Goal: Task Accomplishment & Management: Manage account settings

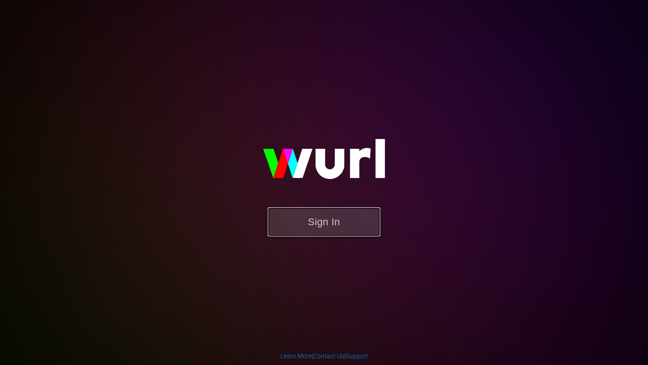
click at [333, 225] on button "Sign In" at bounding box center [324, 221] width 113 height 29
click at [347, 221] on button "Sign In" at bounding box center [324, 221] width 113 height 29
click at [351, 227] on button "Sign In" at bounding box center [324, 221] width 113 height 29
click at [342, 215] on button "Sign In" at bounding box center [324, 221] width 113 height 29
click at [341, 224] on button "Sign In" at bounding box center [324, 221] width 113 height 29
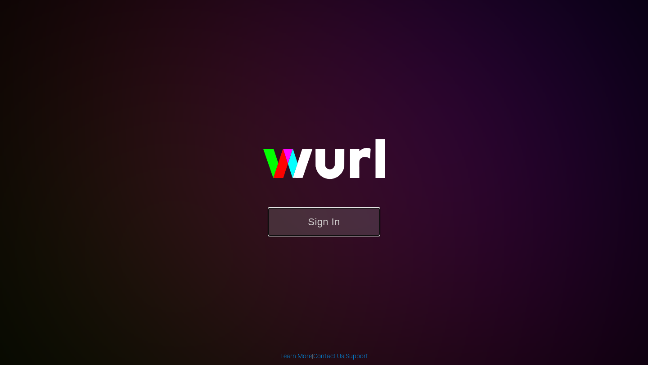
click at [340, 224] on button "Sign In" at bounding box center [324, 221] width 113 height 29
click at [315, 228] on button "Sign In" at bounding box center [324, 221] width 113 height 29
click at [315, 227] on button "Sign In" at bounding box center [324, 221] width 113 height 29
click at [323, 220] on button "Sign In" at bounding box center [324, 221] width 113 height 29
